Goal: Task Accomplishment & Management: Use online tool/utility

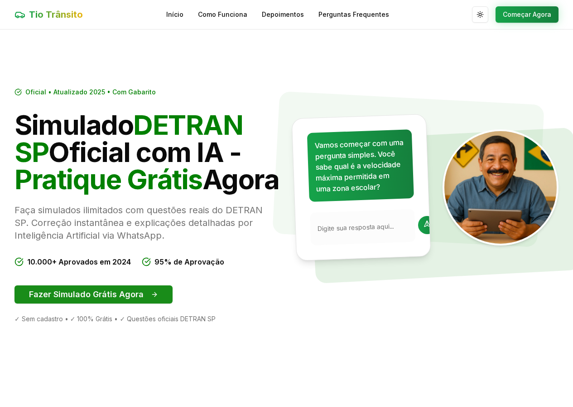
click at [111, 303] on button "Fazer Simulado Grátis Agora" at bounding box center [94, 294] width 158 height 18
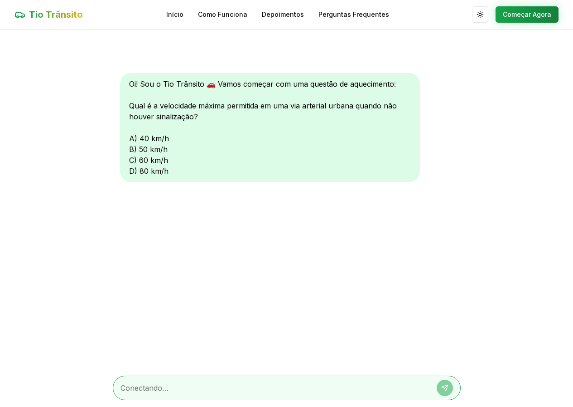
scroll to position [0, 0]
click at [134, 149] on div "Oi! Sou o Tio Trânsito 🚗 Vamos começar com uma questão de aquecimento: Qual é a…" at bounding box center [270, 127] width 300 height 109
click at [147, 146] on div "Oi! Sou o Tio Trânsito 🚗 Vamos começar com uma questão de aquecimento: Qual é a…" at bounding box center [270, 127] width 300 height 109
click at [196, 144] on div "Oi! Sou o Tio Trânsito 🚗 Vamos começar com uma questão de aquecimento: Qual é a…" at bounding box center [270, 127] width 300 height 109
click at [130, 153] on div "Oi! Sou o Tio Trânsito 🚗 Vamos começar com uma questão de aquecimento: Qual é a…" at bounding box center [270, 127] width 300 height 109
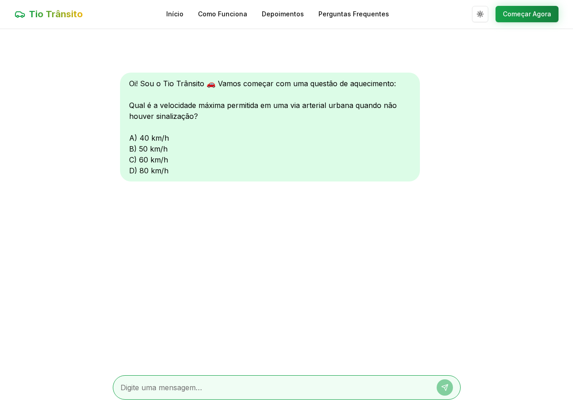
click at [133, 127] on div "Oi! Sou o Tio Trânsito 🚗 Vamos começar com uma questão de aquecimento: Qual é a…" at bounding box center [270, 127] width 300 height 109
click at [154, 90] on div "Oi! Sou o Tio Trânsito 🚗 Vamos começar com uma questão de aquecimento: Qual é a…" at bounding box center [270, 127] width 300 height 109
click at [159, 84] on div "Oi! Sou o Tio Trânsito 🚗 Vamos começar com uma questão de aquecimento: Qual é a…" at bounding box center [270, 127] width 300 height 109
click at [512, 18] on button "Começar Agora" at bounding box center [527, 14] width 63 height 16
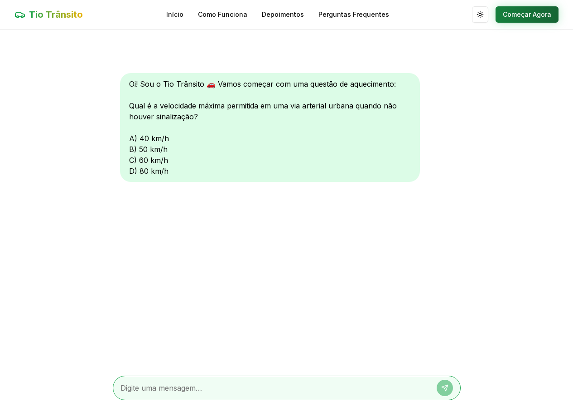
click at [524, 11] on button "Começar Agora" at bounding box center [527, 14] width 63 height 16
click at [150, 139] on div "Oi! Sou o Tio Trânsito 🚗 Vamos começar com uma questão de aquecimento: Qual é a…" at bounding box center [270, 127] width 300 height 109
click at [167, 380] on div at bounding box center [287, 387] width 348 height 24
click at [163, 379] on div at bounding box center [287, 387] width 348 height 24
